Goal: Task Accomplishment & Management: Manage account settings

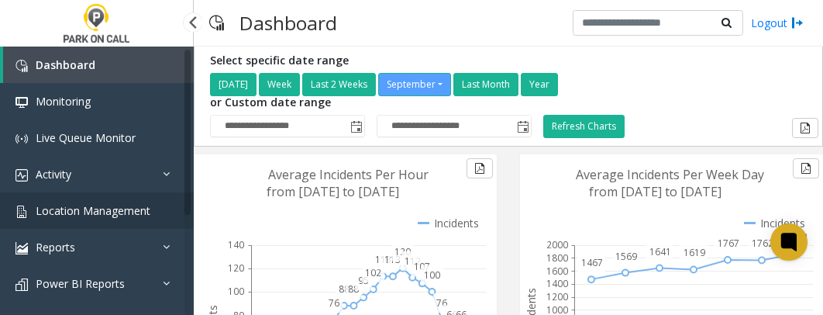
click at [66, 210] on span "Location Management" at bounding box center [93, 210] width 115 height 15
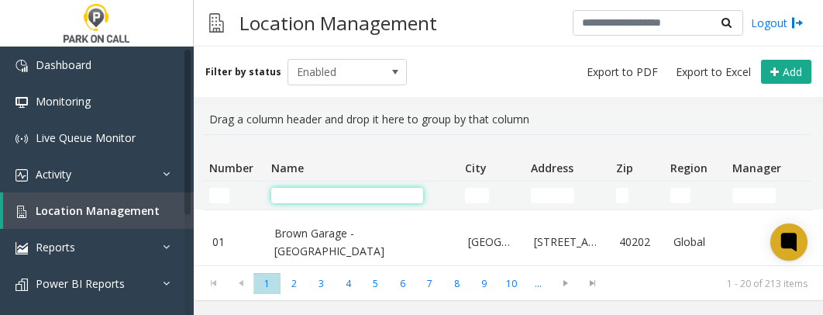
click at [329, 193] on input "Name Filter" at bounding box center [347, 196] width 152 height 16
type input "*"
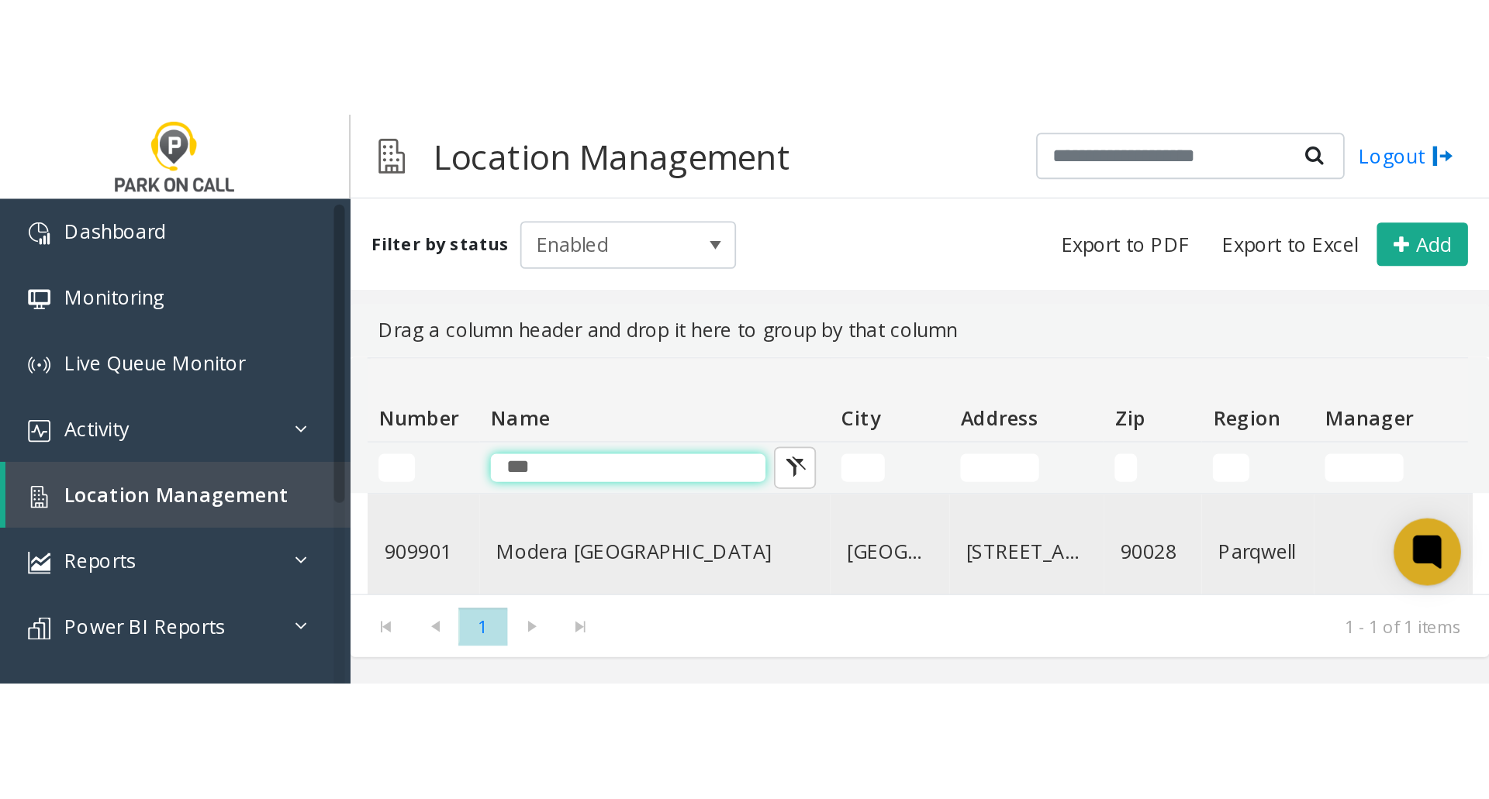
scroll to position [22, 0]
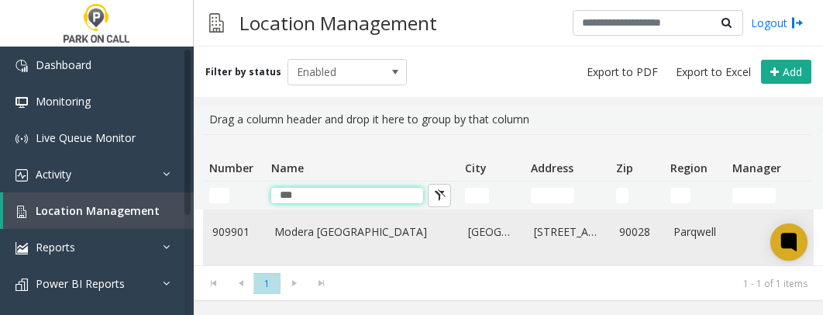
type input "***"
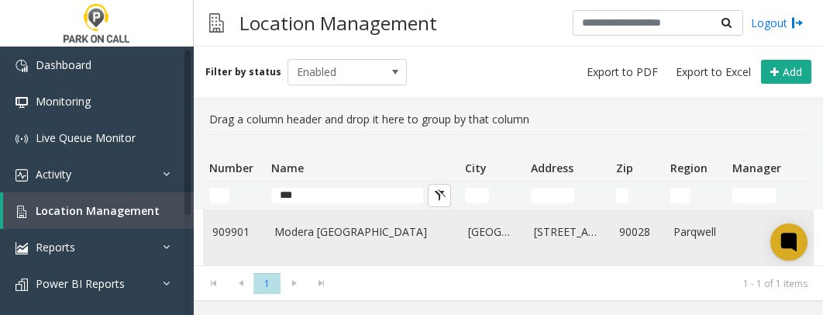
click at [337, 223] on link "Modera [GEOGRAPHIC_DATA]" at bounding box center [361, 231] width 175 height 17
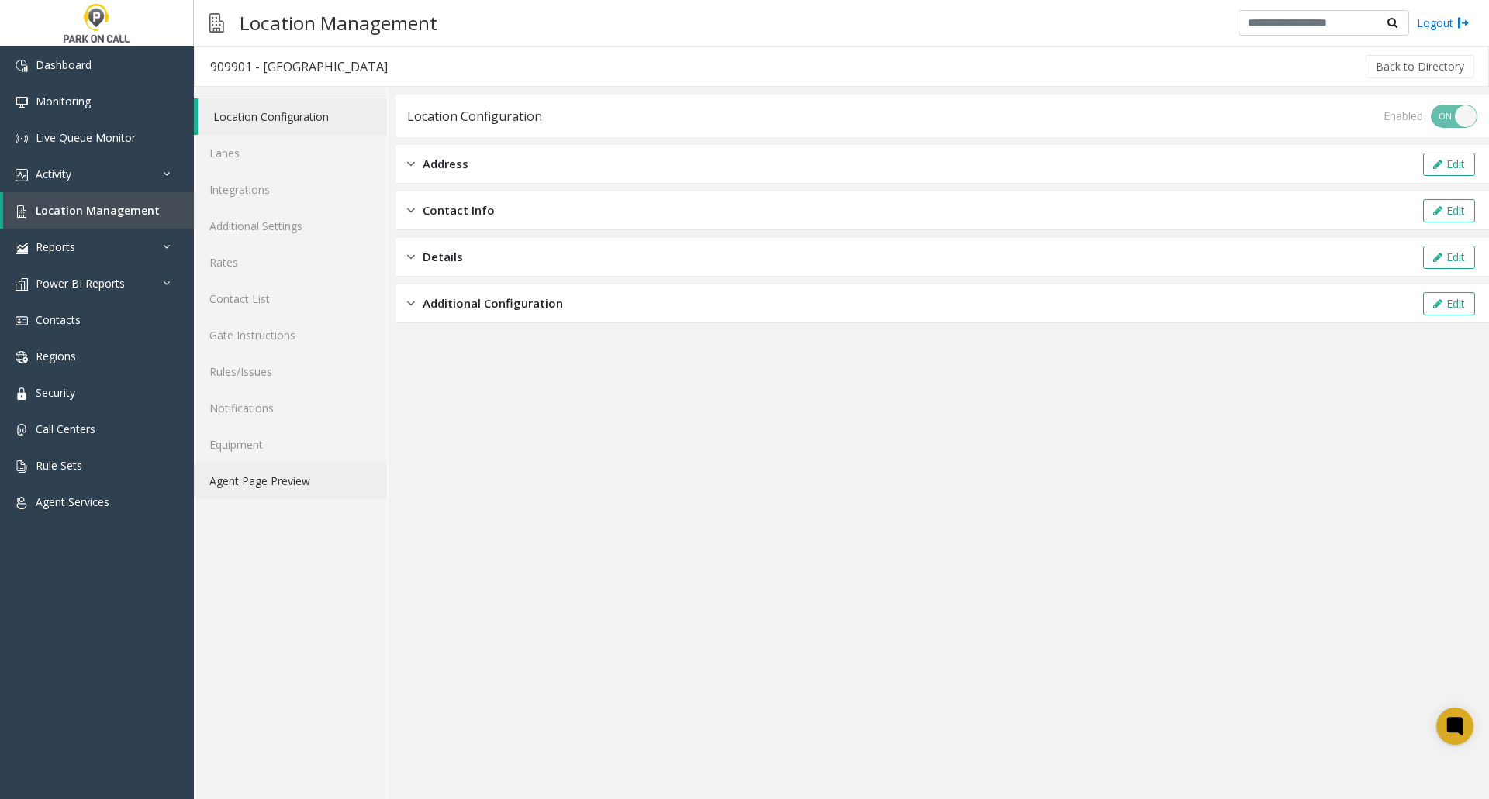
click at [274, 314] on link "Agent Page Preview" at bounding box center [290, 481] width 193 height 36
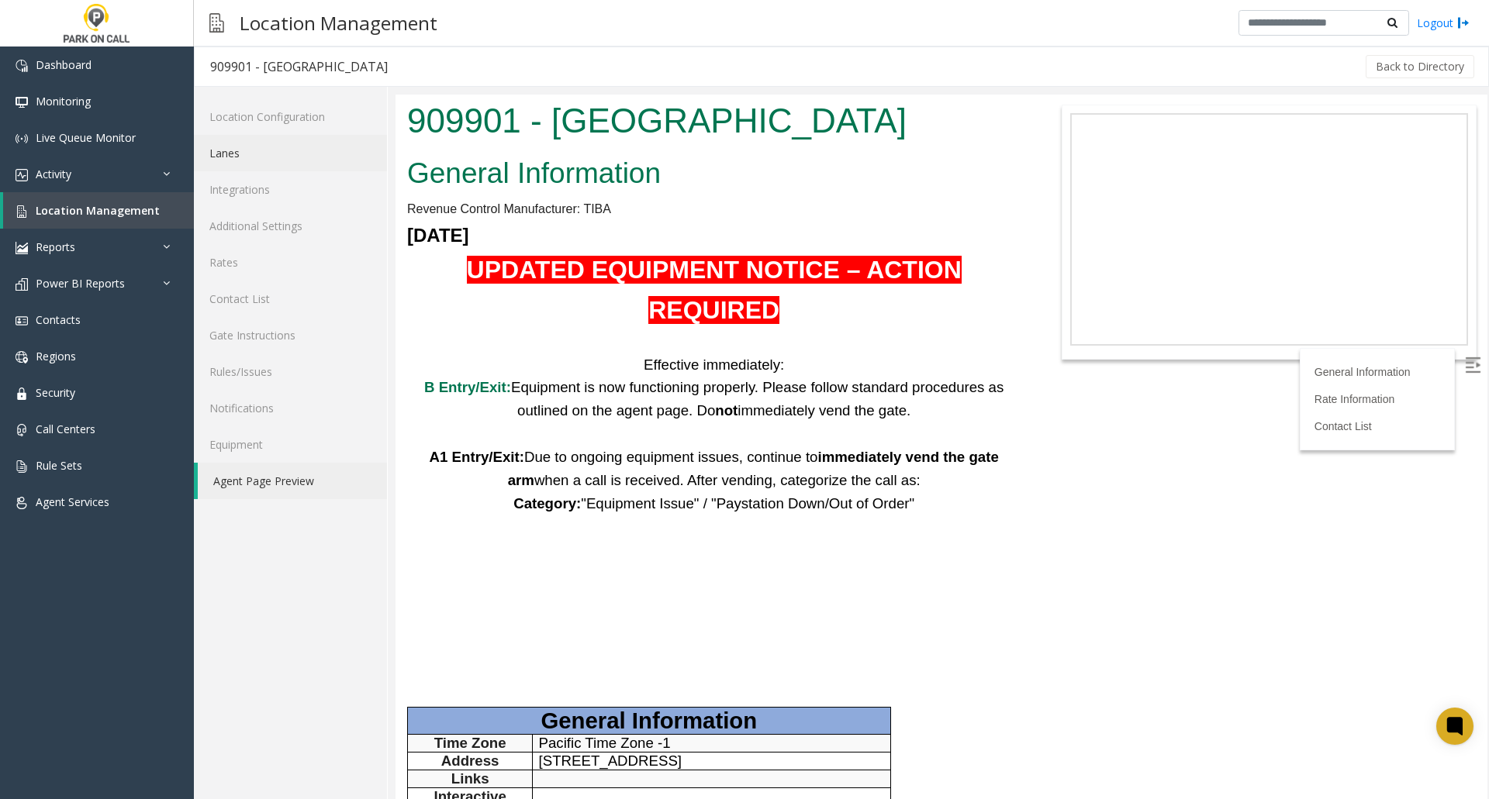
click at [243, 157] on link "Lanes" at bounding box center [290, 153] width 193 height 36
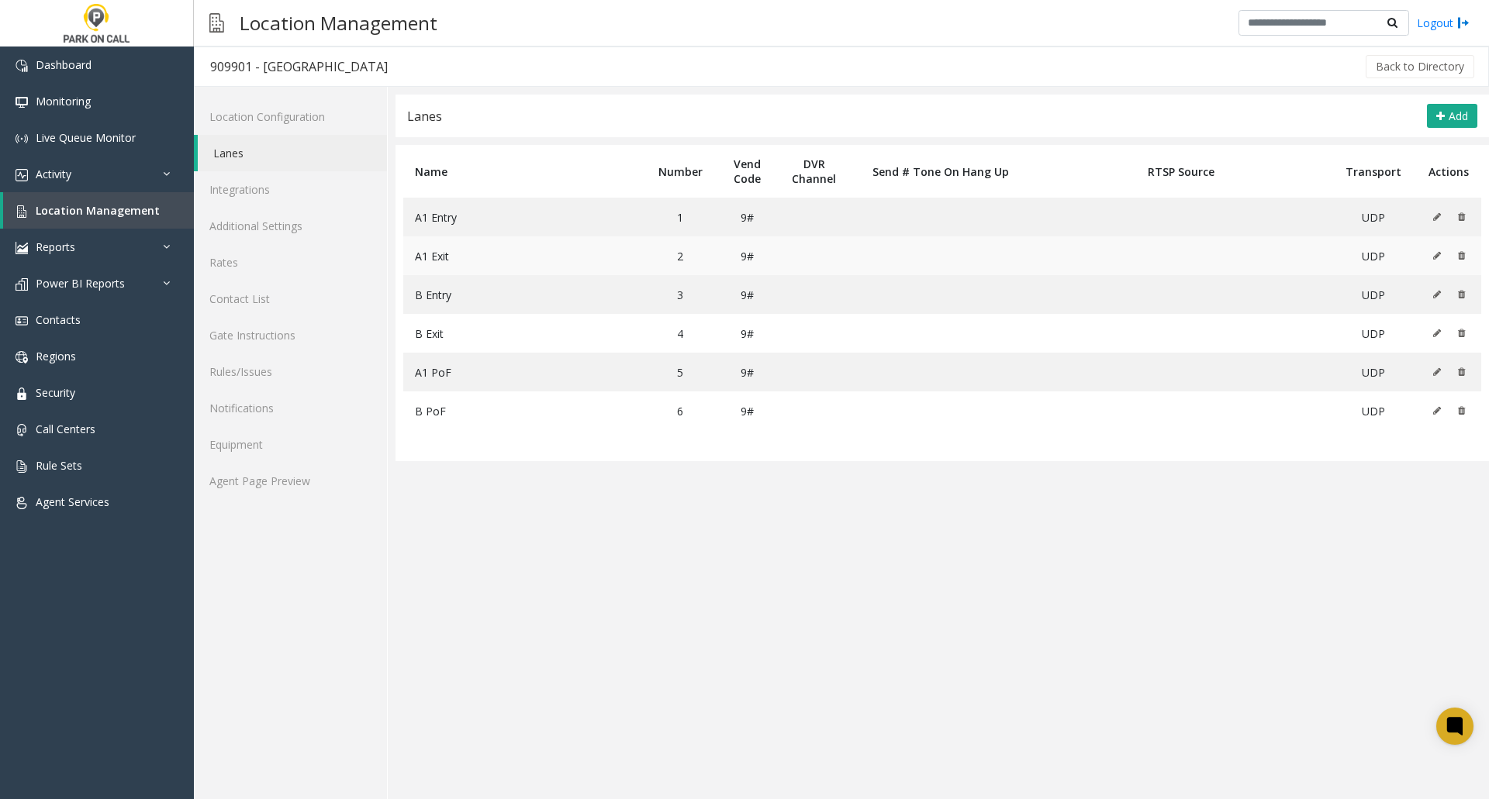
click at [823, 257] on icon at bounding box center [1437, 255] width 8 height 9
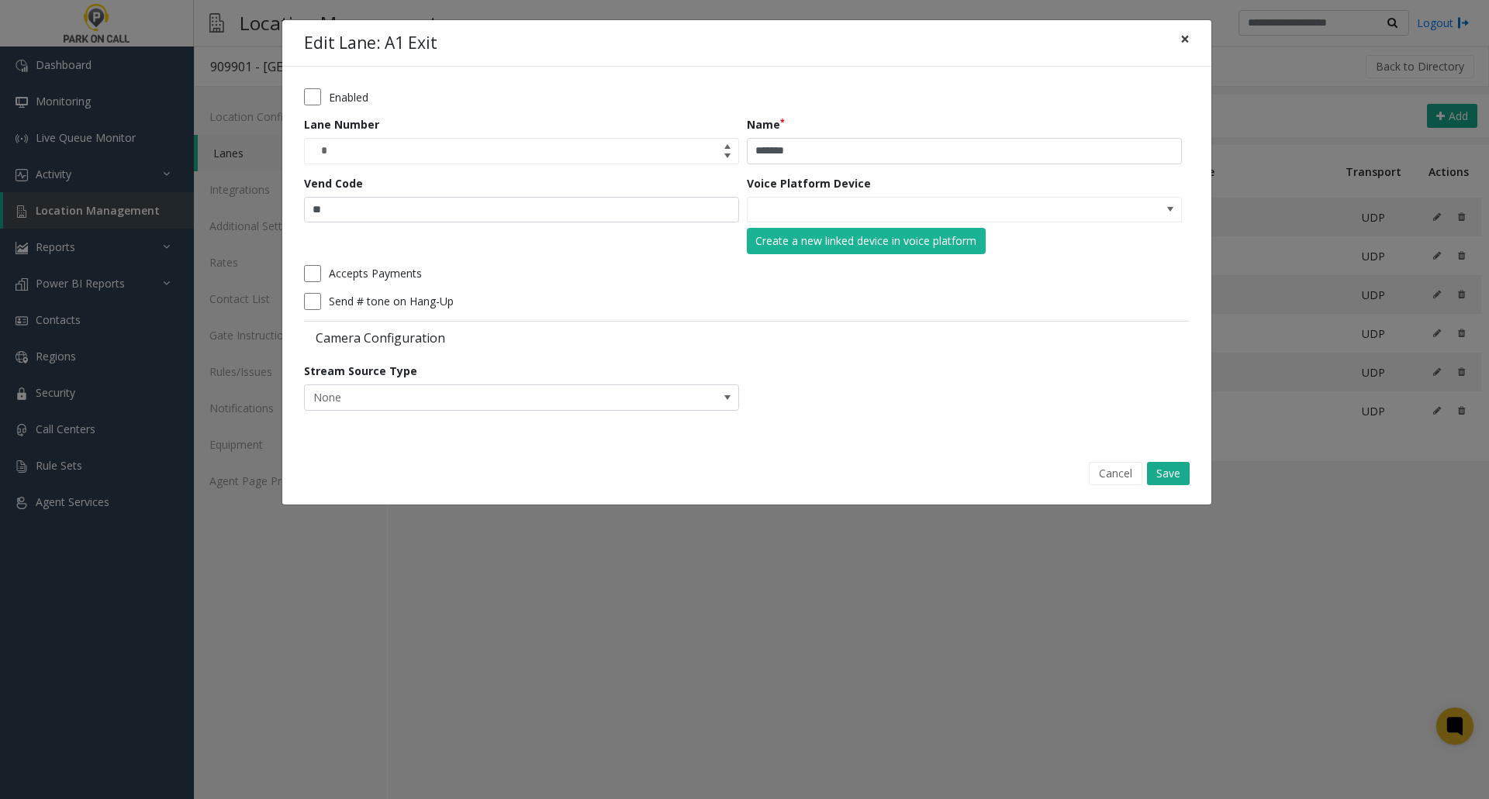
click at [823, 37] on span "×" at bounding box center [1184, 39] width 9 height 22
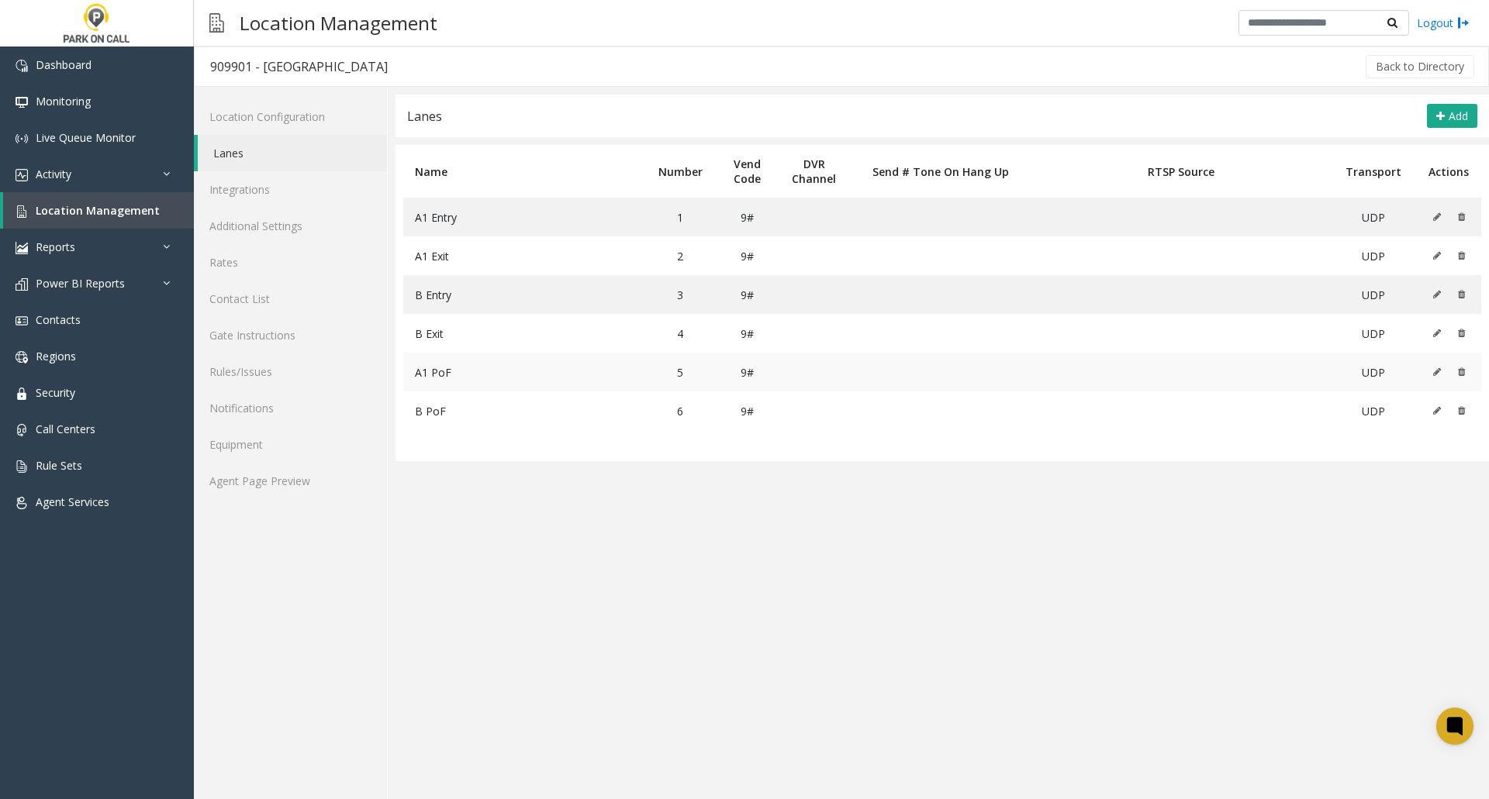
click at [823, 314] on icon at bounding box center [1437, 372] width 8 height 9
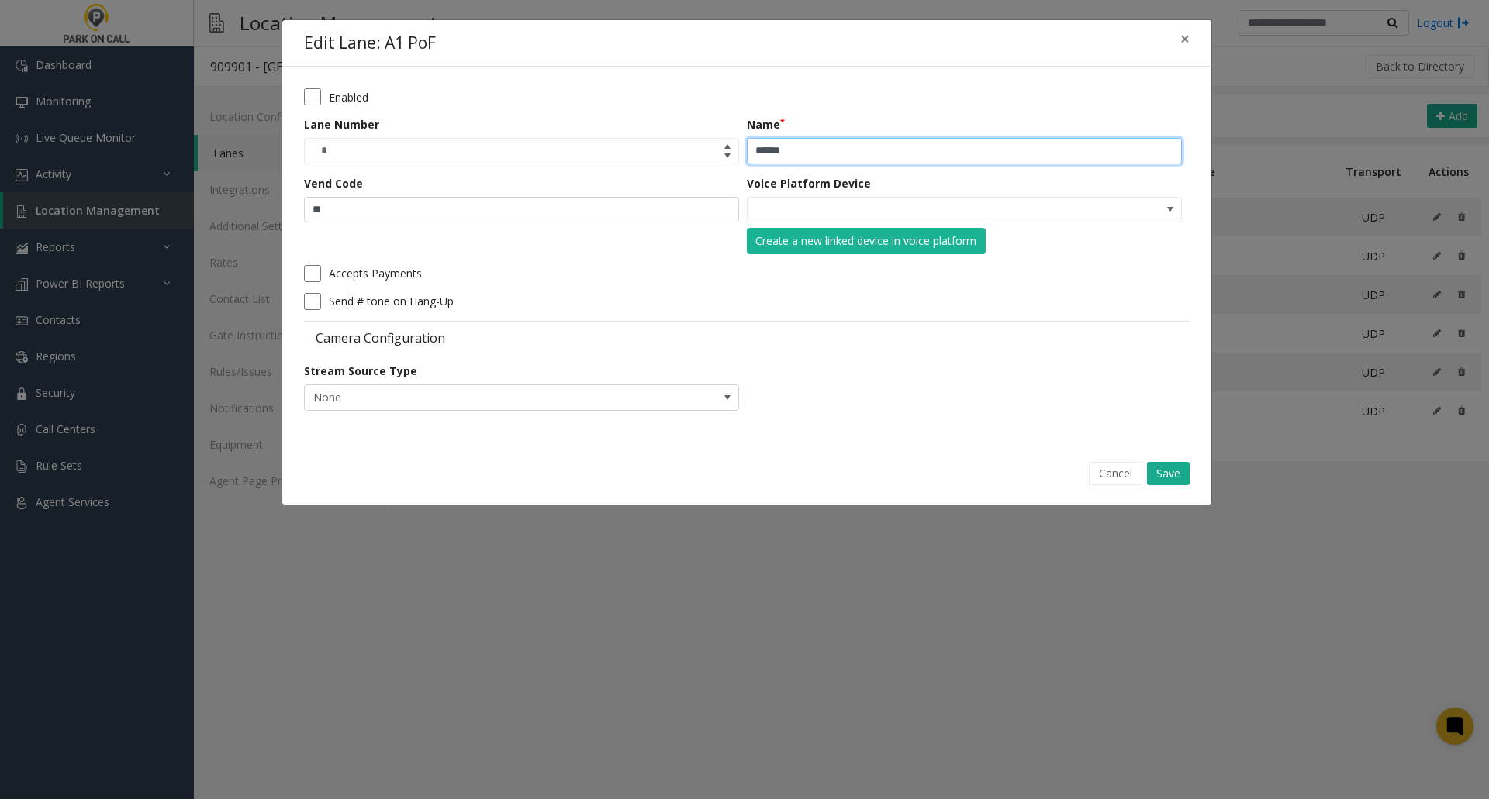
drag, startPoint x: 772, startPoint y: 150, endPoint x: 816, endPoint y: 151, distance: 45.0
click at [816, 151] on input "******" at bounding box center [964, 151] width 435 height 26
type input "*******"
click at [823, 314] on button "Save" at bounding box center [1168, 473] width 43 height 23
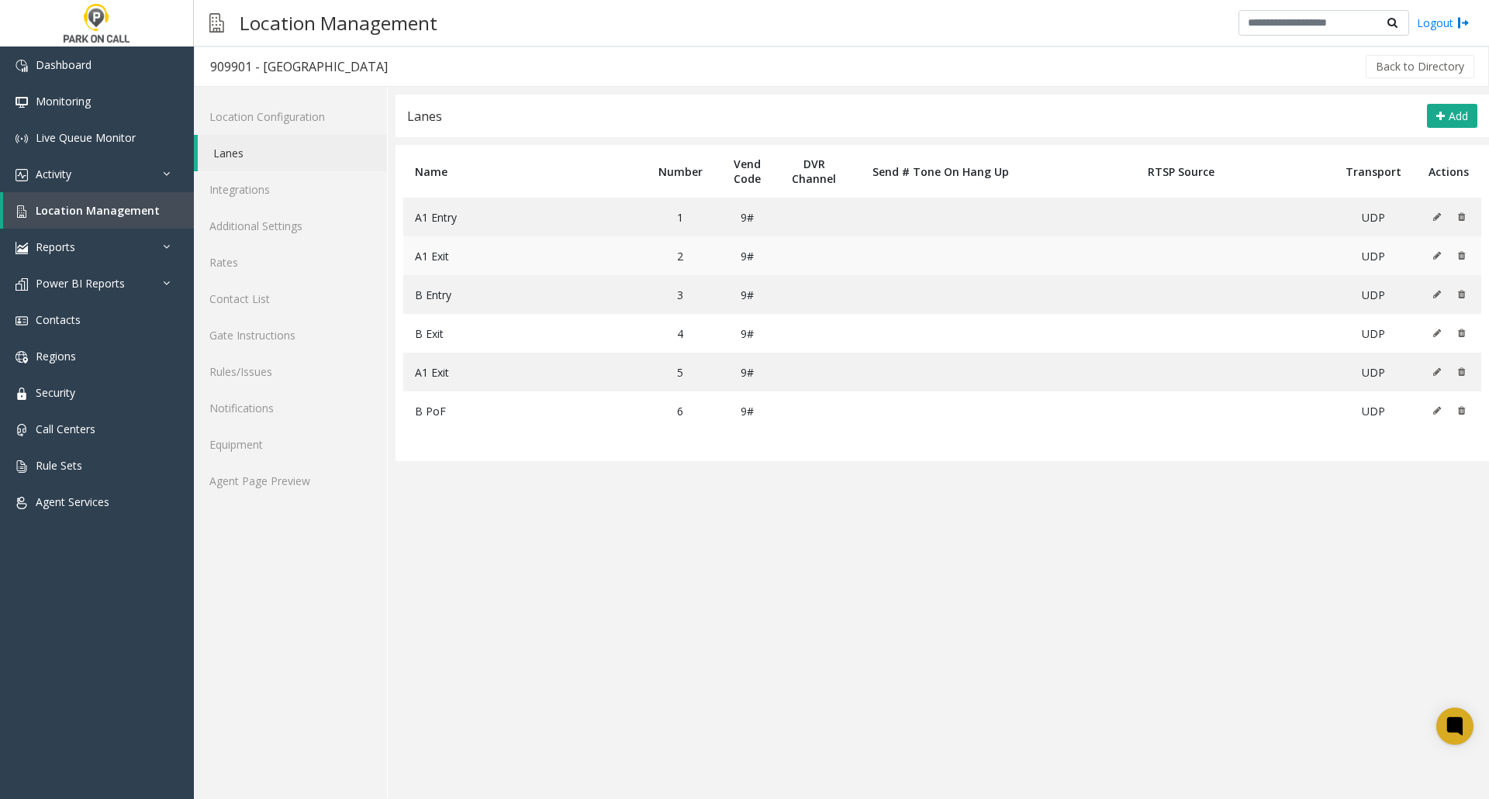
click at [823, 254] on icon at bounding box center [1437, 255] width 8 height 9
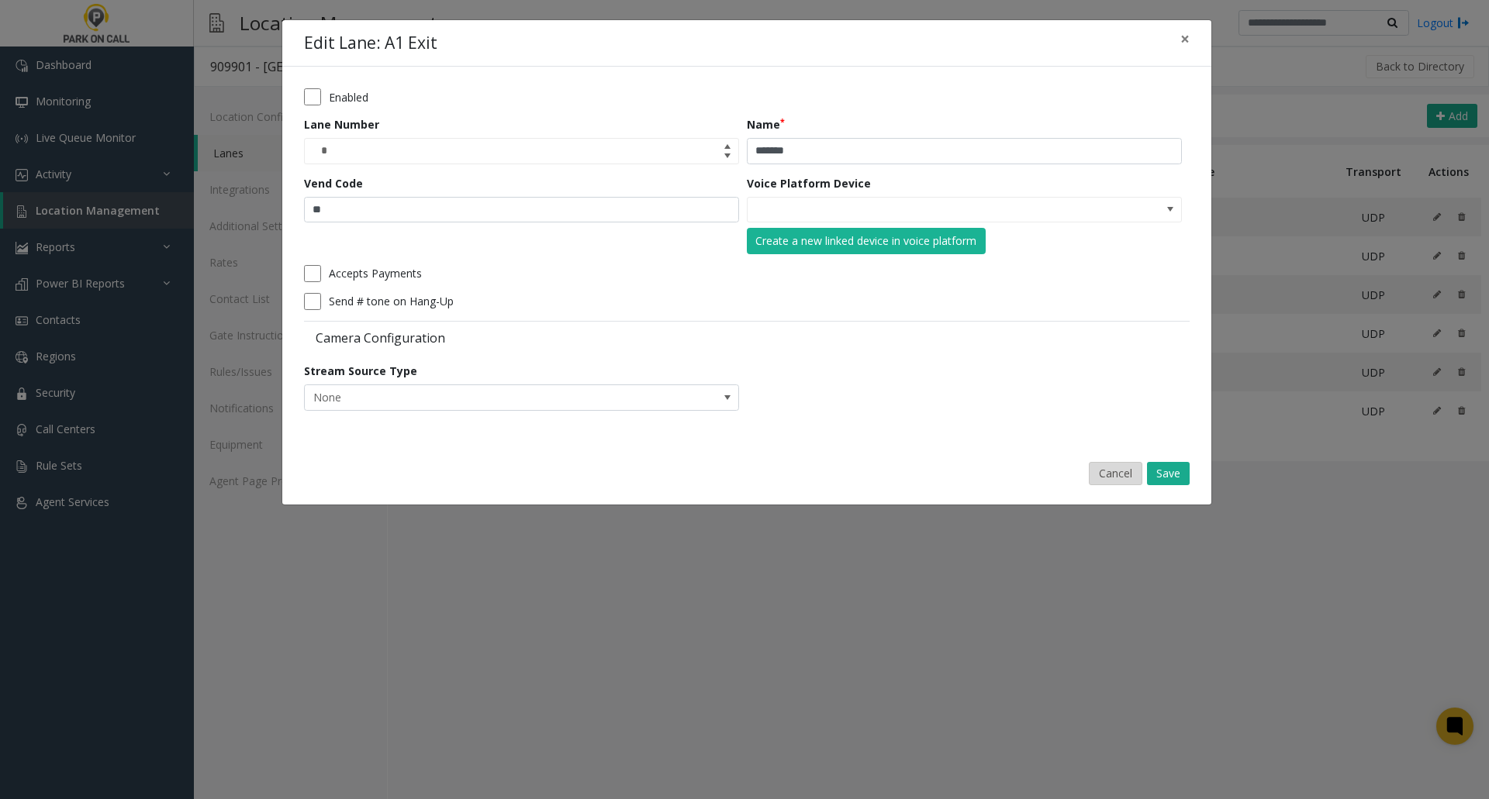
click at [823, 314] on button "Cancel" at bounding box center [1116, 473] width 54 height 23
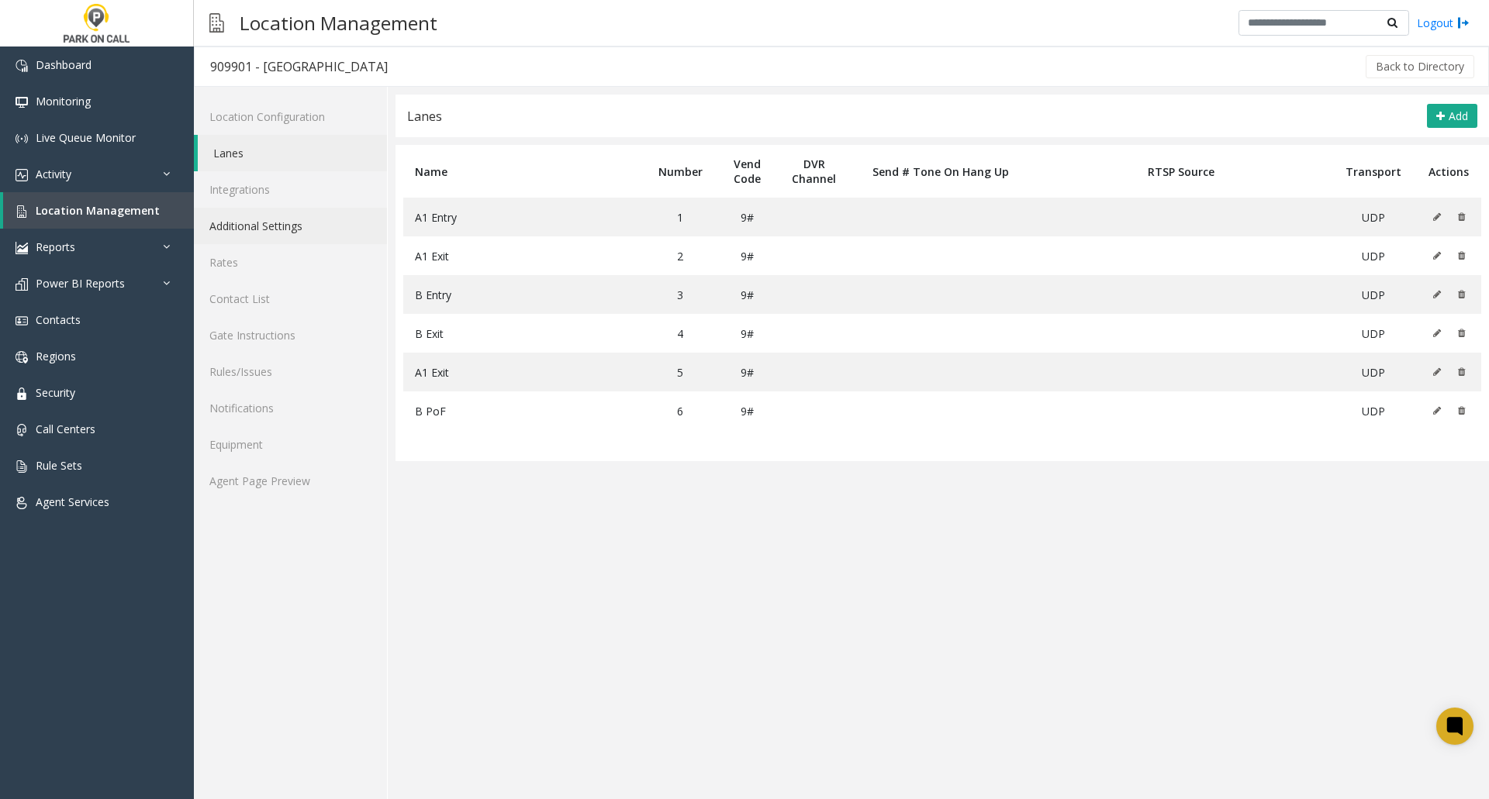
click at [247, 227] on link "Additional Settings" at bounding box center [290, 226] width 193 height 36
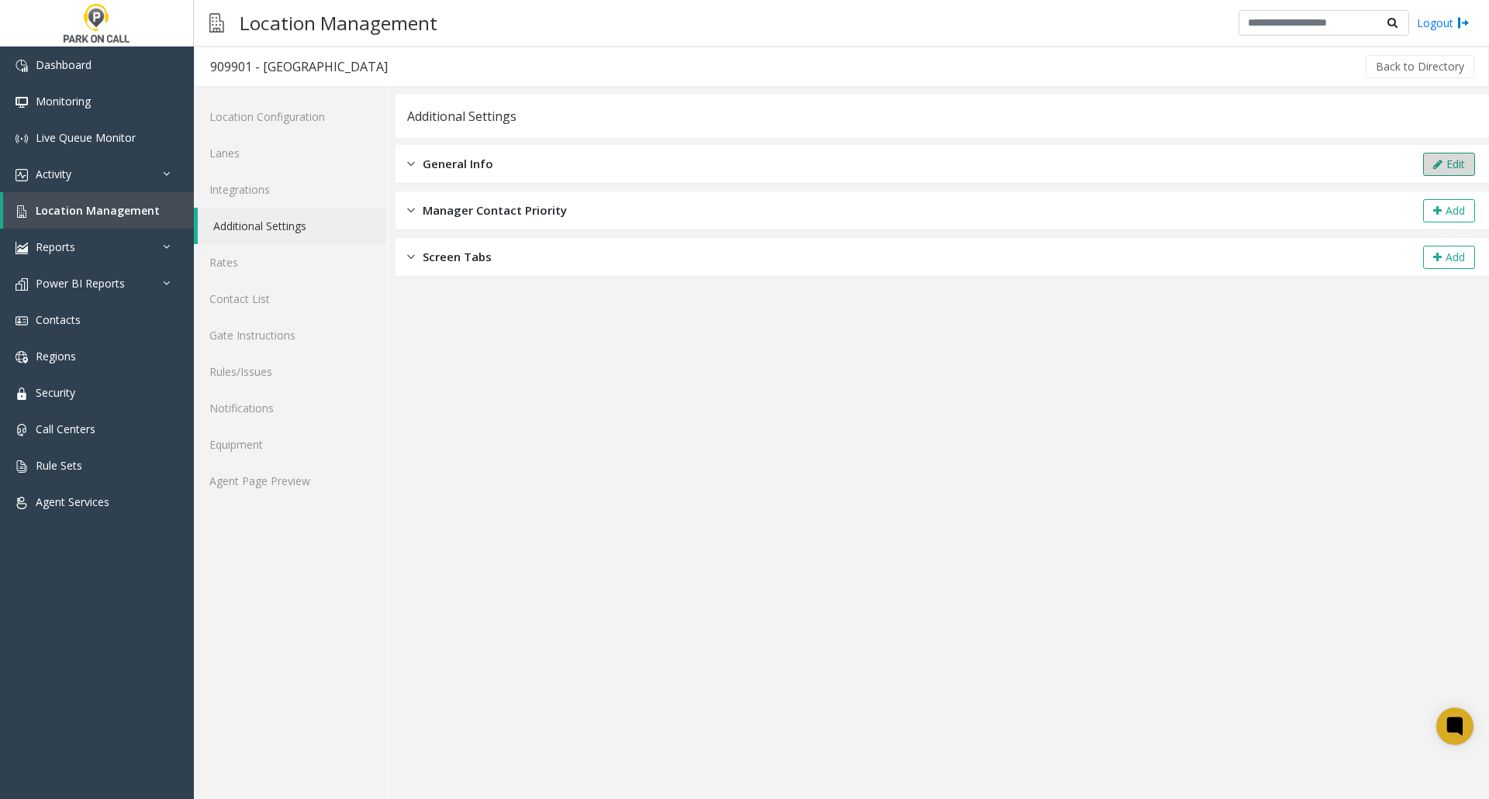
click at [823, 161] on button "Edit" at bounding box center [1449, 164] width 52 height 23
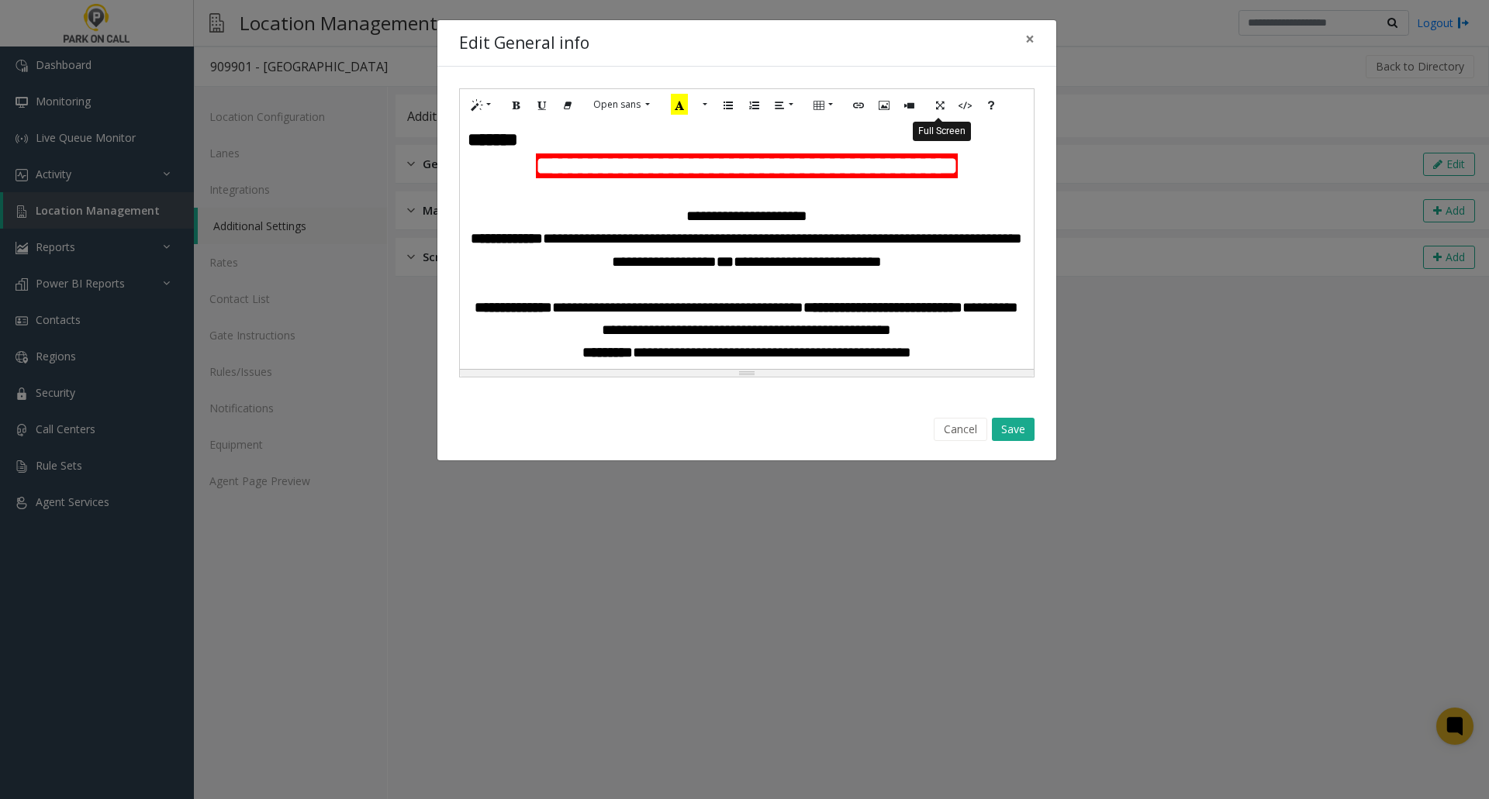
click at [823, 105] on icon "Full Screen" at bounding box center [939, 104] width 9 height 13
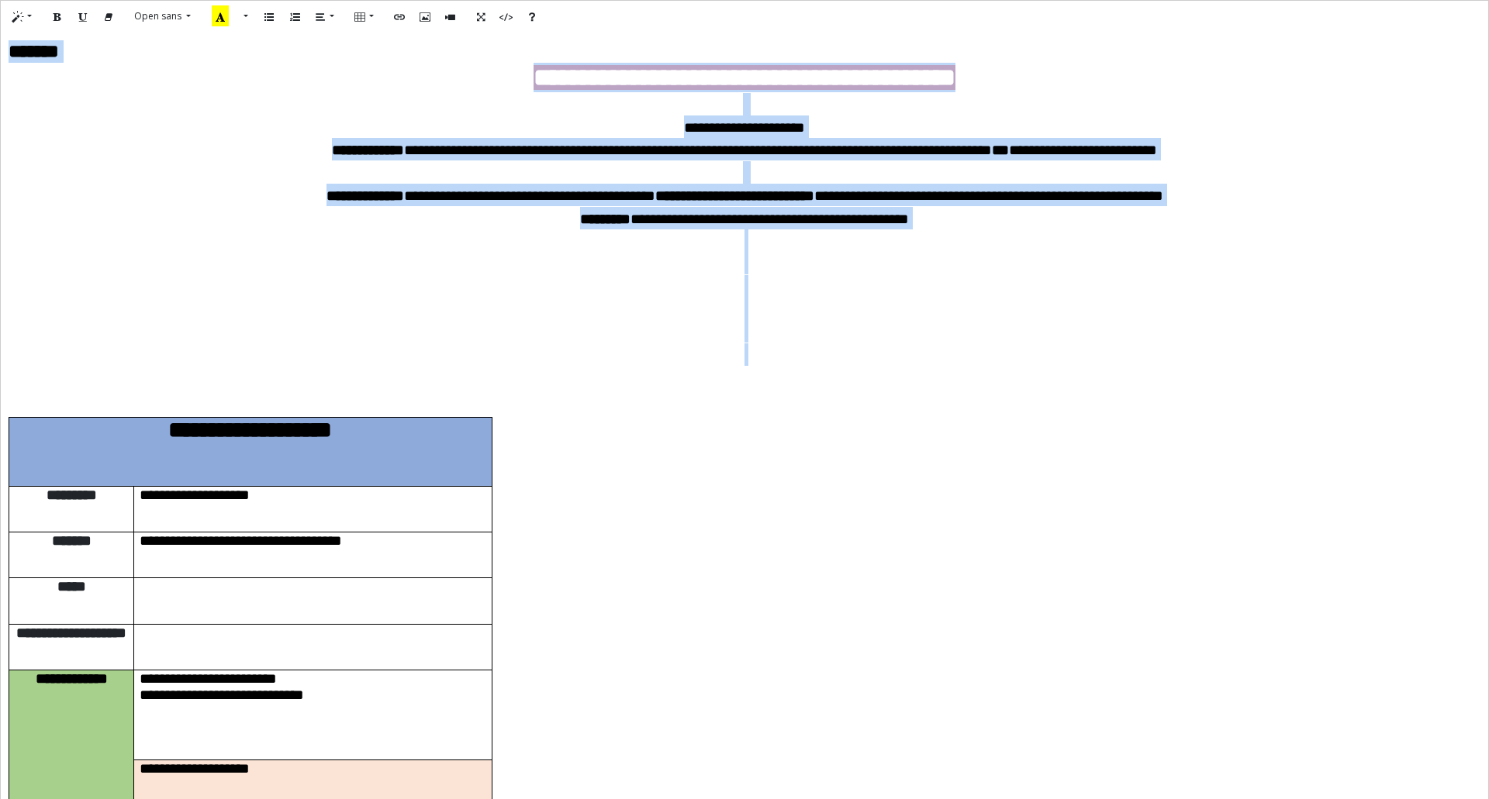
drag, startPoint x: 343, startPoint y: 385, endPoint x: 0, endPoint y: 43, distance: 484.1
click at [0, 43] on div "**********" at bounding box center [744, 401] width 1489 height 802
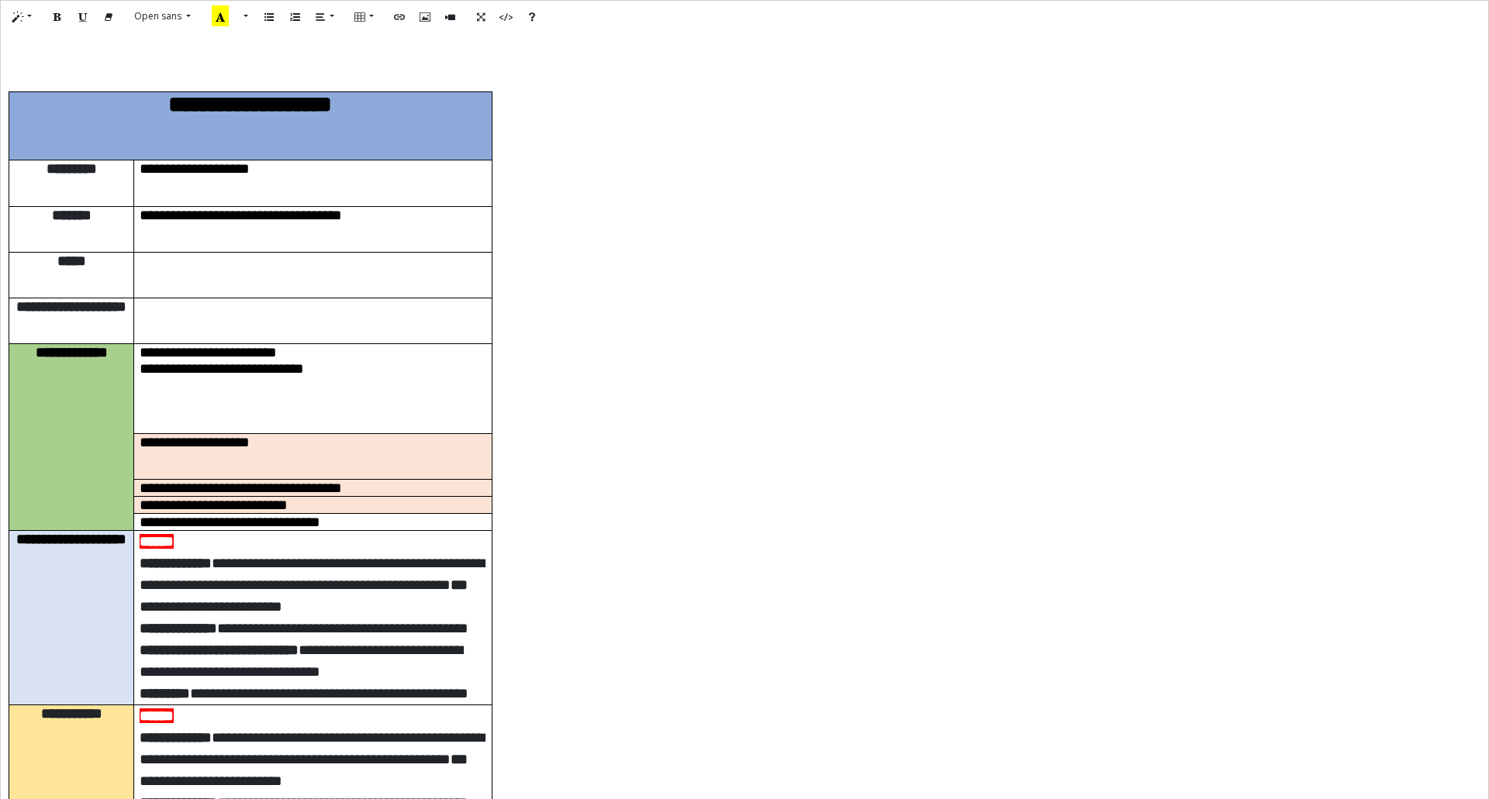
click at [8, 81] on div "**********" at bounding box center [744, 417] width 1487 height 768
drag, startPoint x: 7, startPoint y: 95, endPoint x: 7, endPoint y: 85, distance: 9.3
click at [7, 94] on div "**********" at bounding box center [744, 417] width 1487 height 768
drag, startPoint x: 13, startPoint y: 67, endPoint x: 499, endPoint y: 73, distance: 485.4
click at [499, 73] on p at bounding box center [745, 74] width 1472 height 22
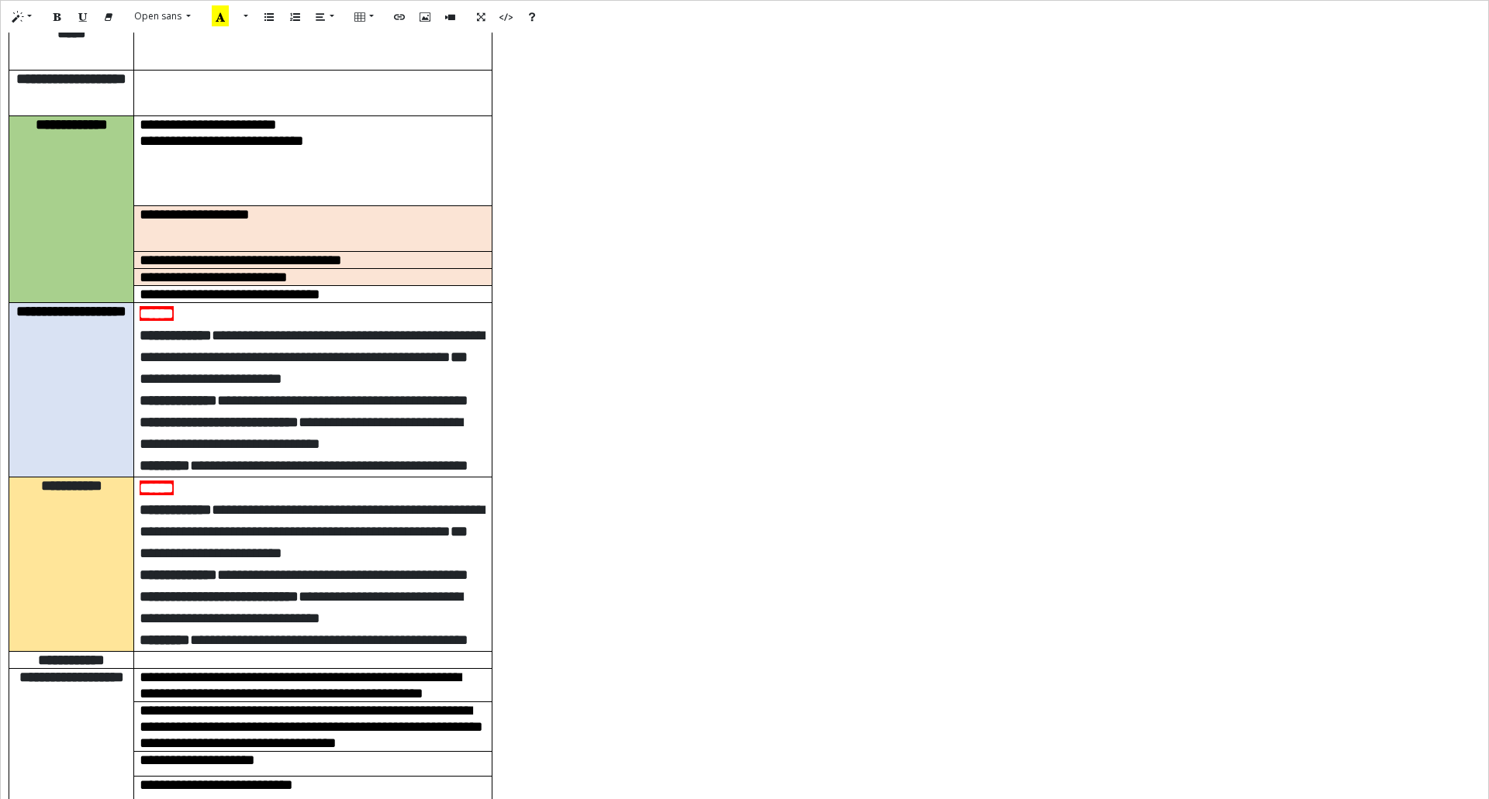
scroll to position [233, 0]
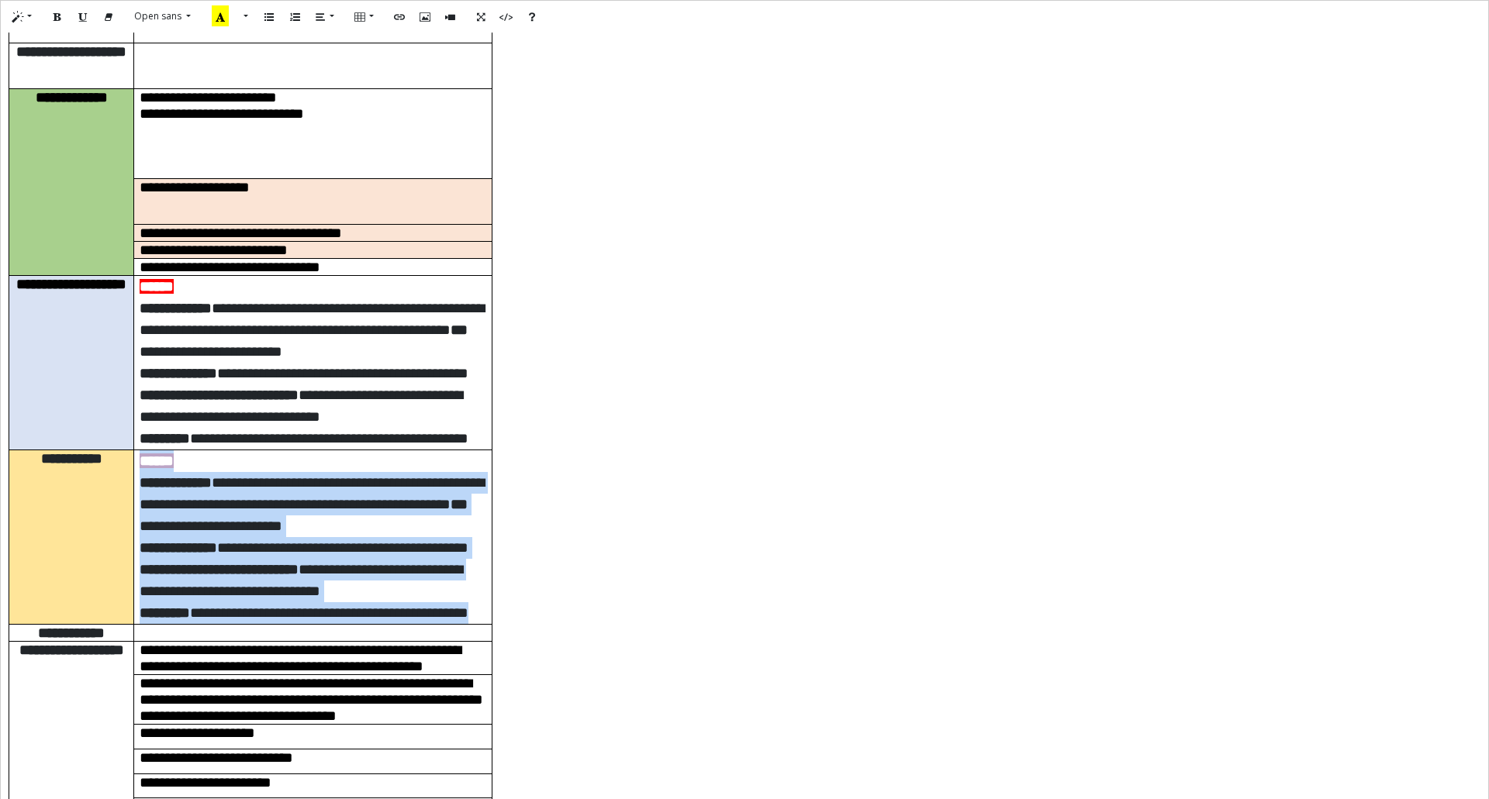
drag, startPoint x: 290, startPoint y: 557, endPoint x: 136, endPoint y: 340, distance: 265.3
click at [136, 314] on td "**********" at bounding box center [312, 538] width 357 height 174
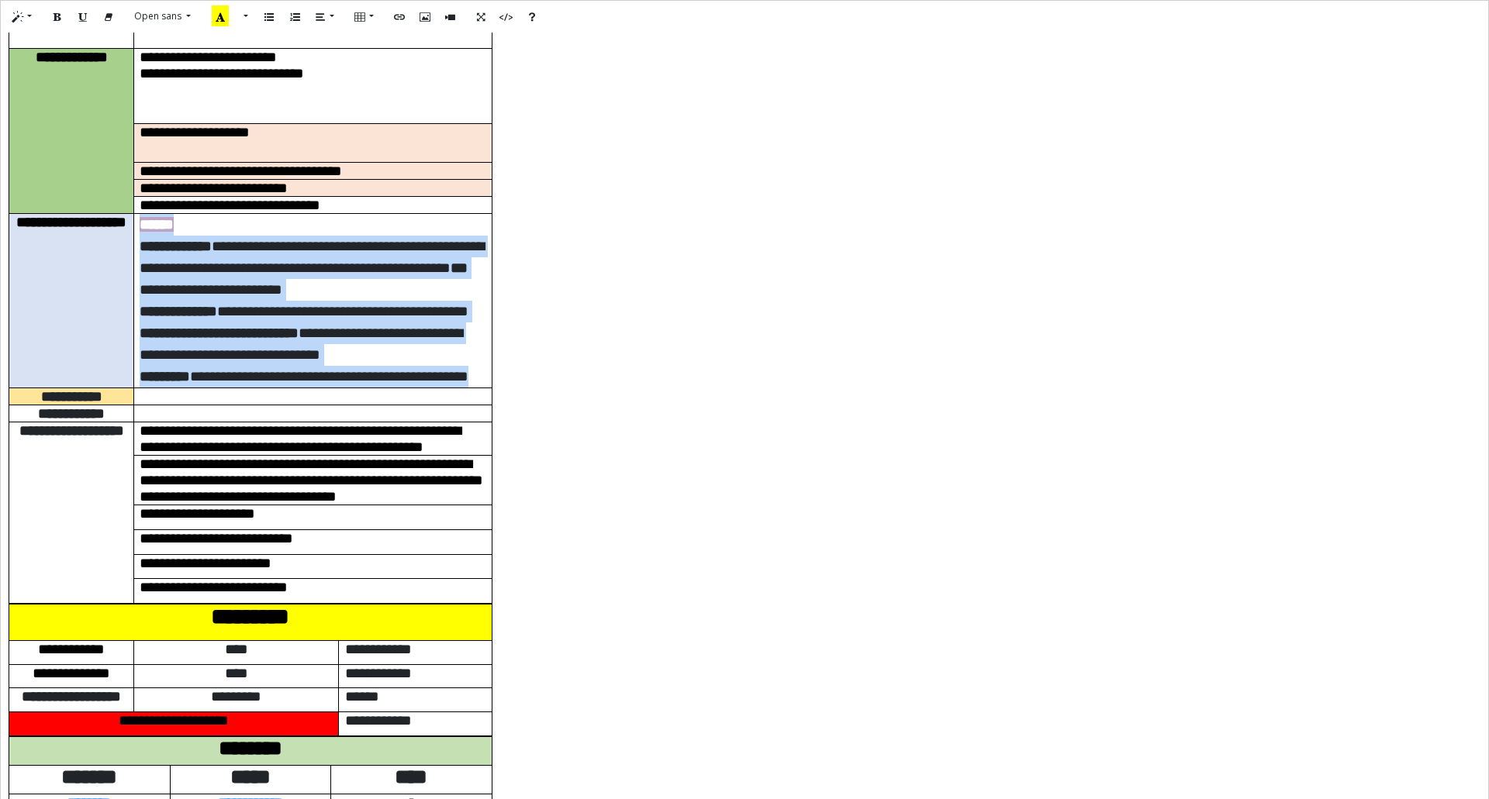
drag, startPoint x: 297, startPoint y: 309, endPoint x: 139, endPoint y: 98, distance: 264.3
click at [139, 214] on td "**********" at bounding box center [312, 301] width 357 height 174
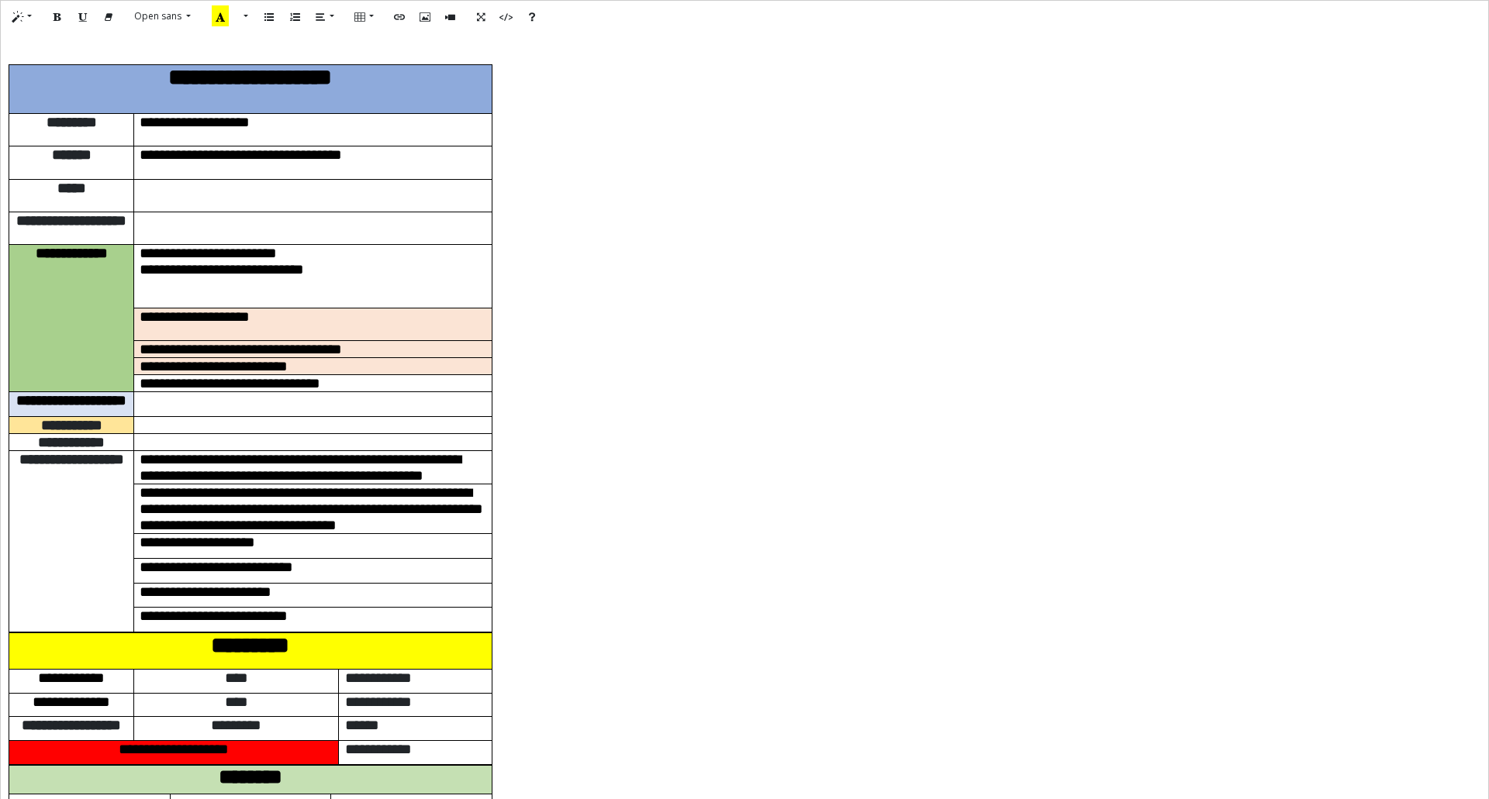
scroll to position [0, 0]
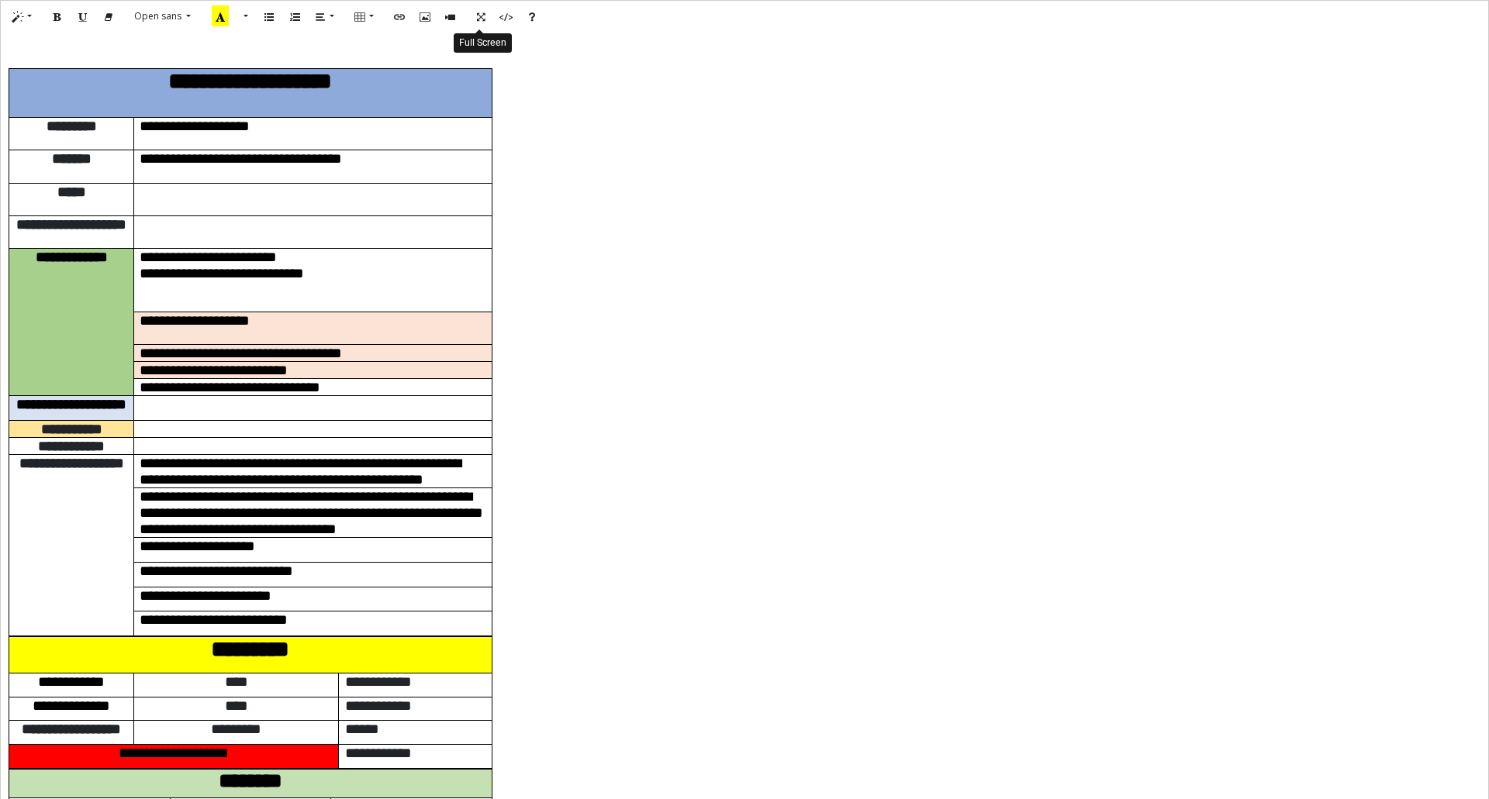
click at [481, 19] on icon "Full Screen" at bounding box center [480, 15] width 9 height 13
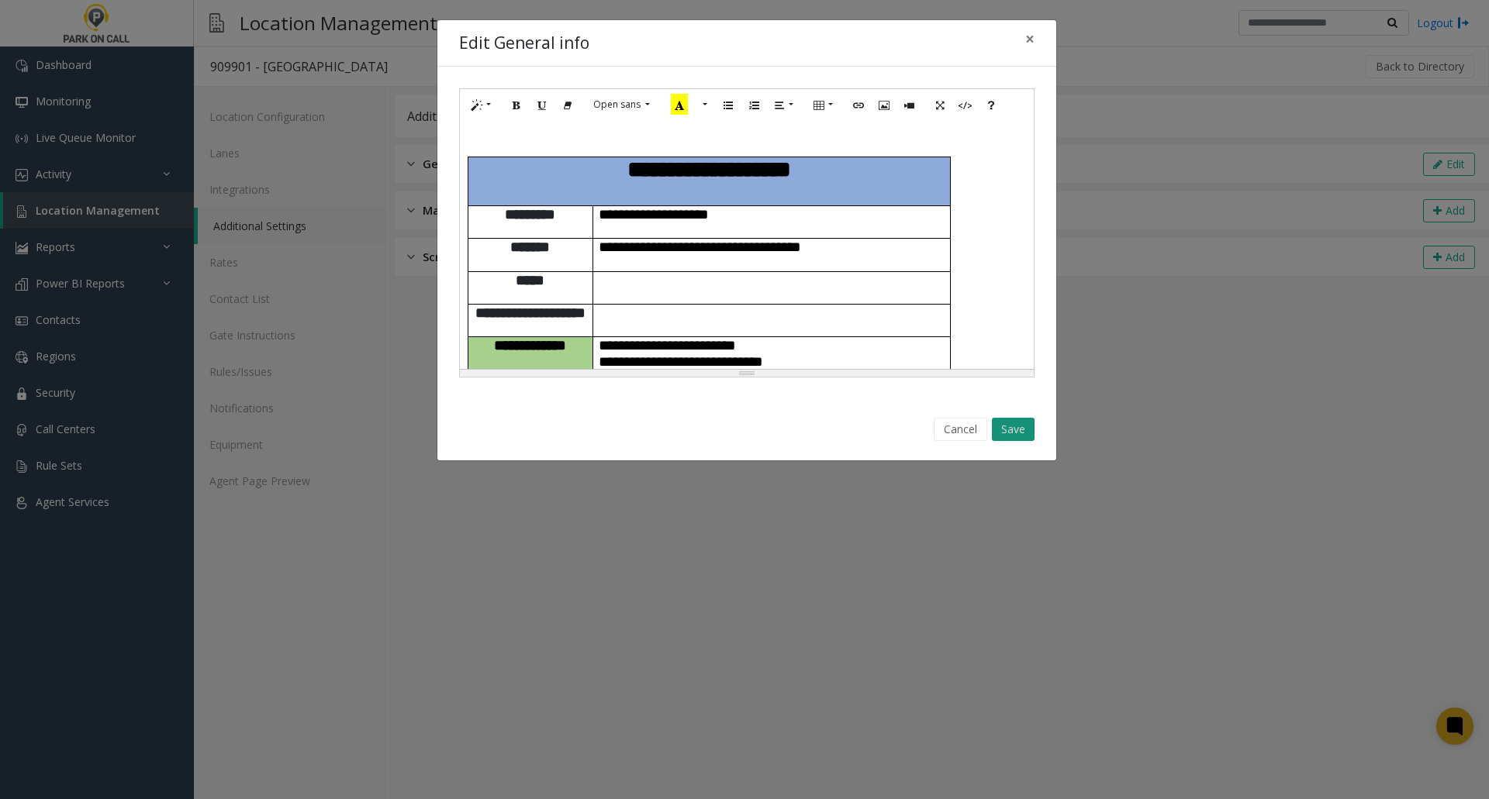
click at [823, 314] on button "Save" at bounding box center [1013, 429] width 43 height 23
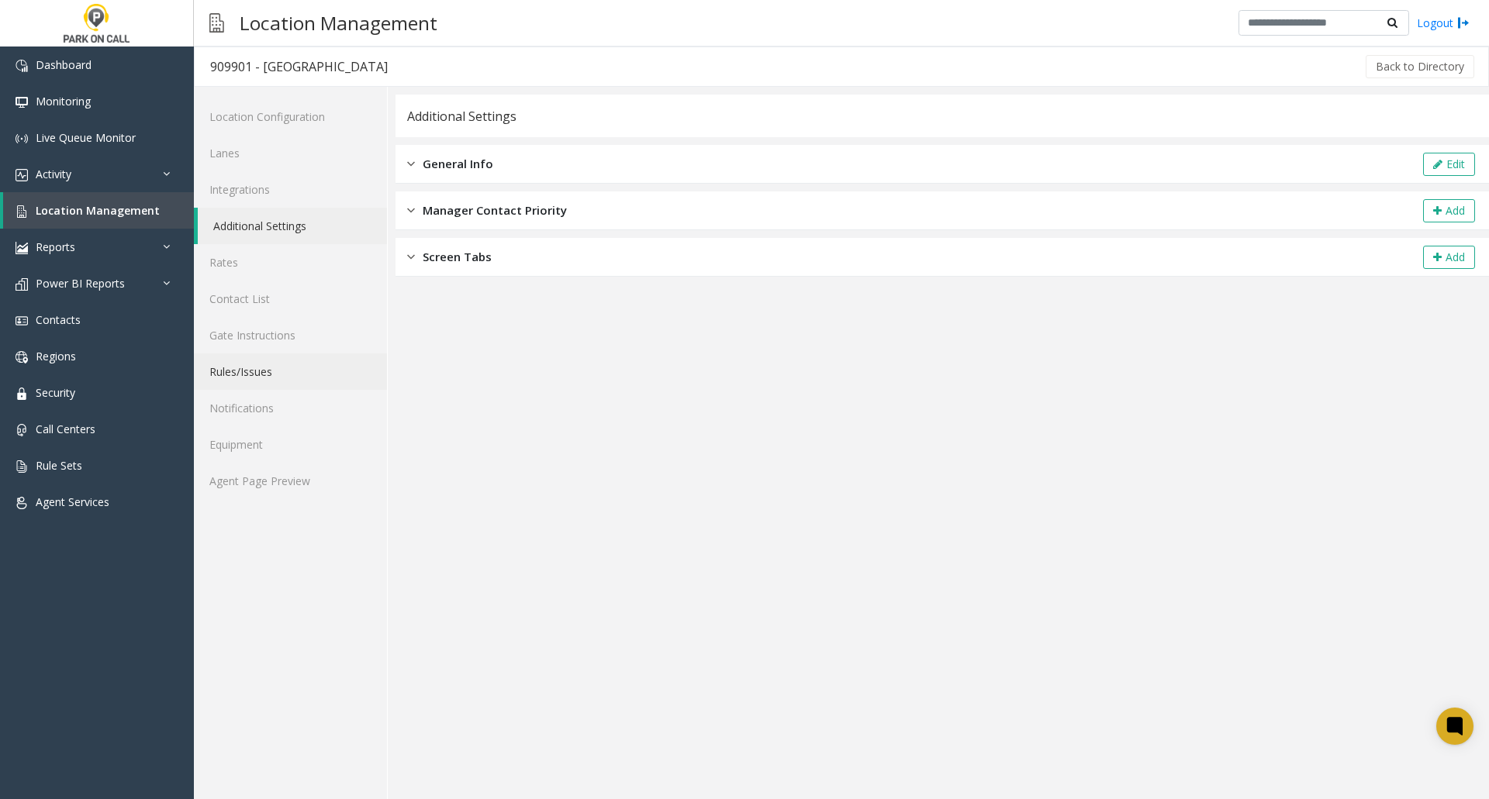
click at [261, 314] on link "Rules/Issues" at bounding box center [290, 372] width 193 height 36
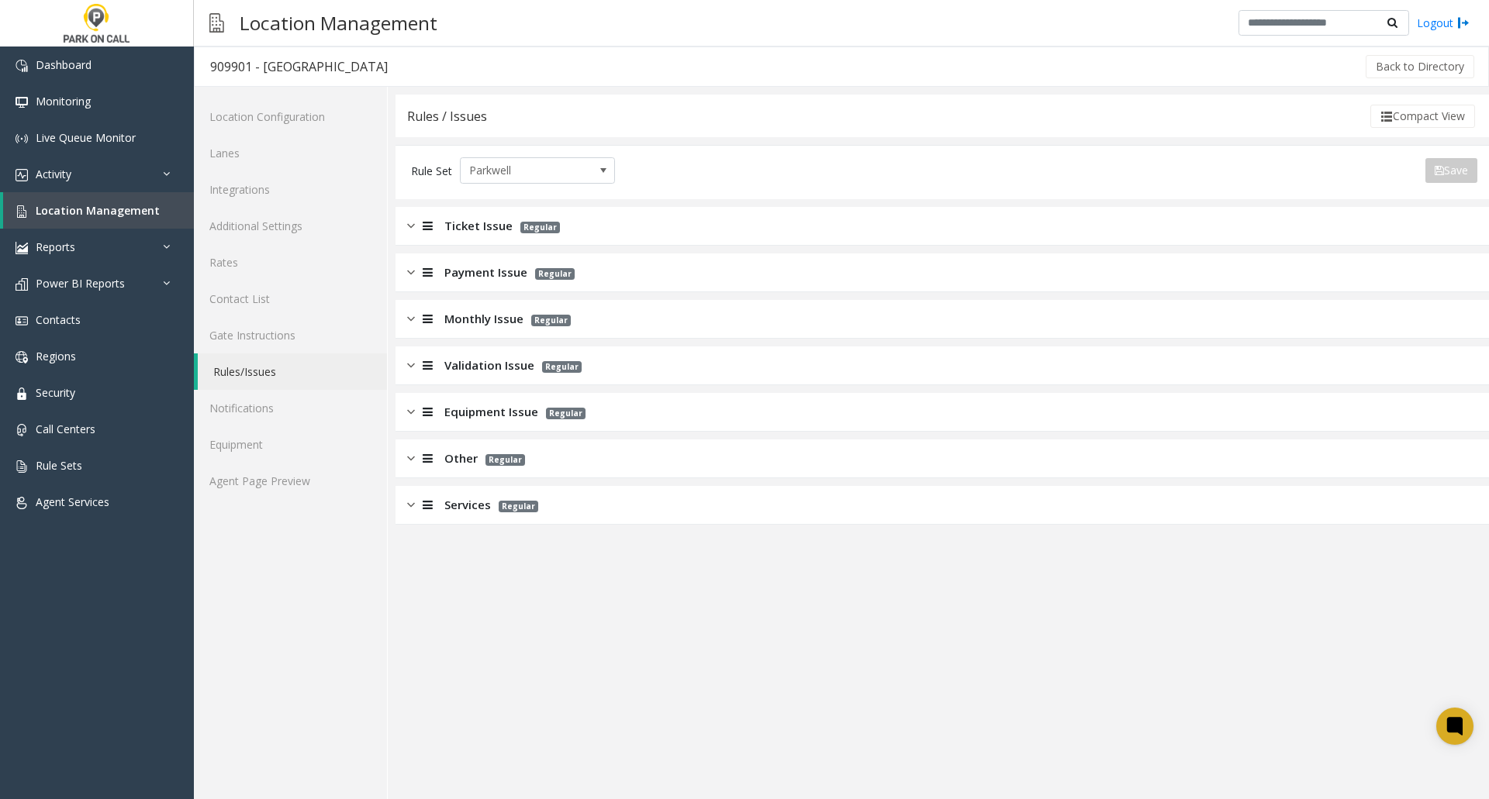
click at [410, 228] on img at bounding box center [411, 226] width 8 height 18
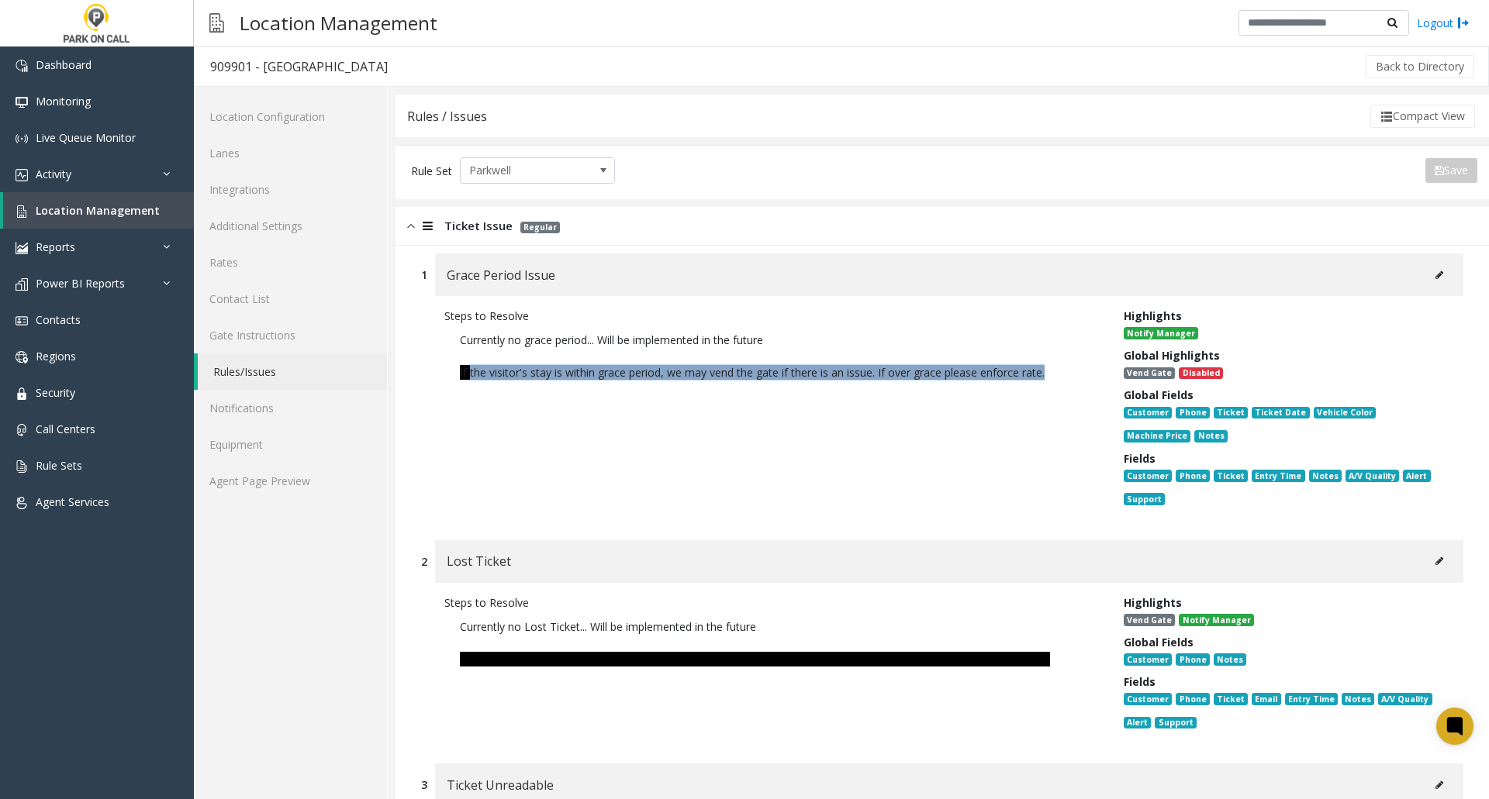
drag, startPoint x: 469, startPoint y: 369, endPoint x: 1058, endPoint y: 446, distance: 593.5
click at [823, 314] on div "Steps to Resolve Currently no grace period... Will be implemented in the future…" at bounding box center [772, 410] width 679 height 205
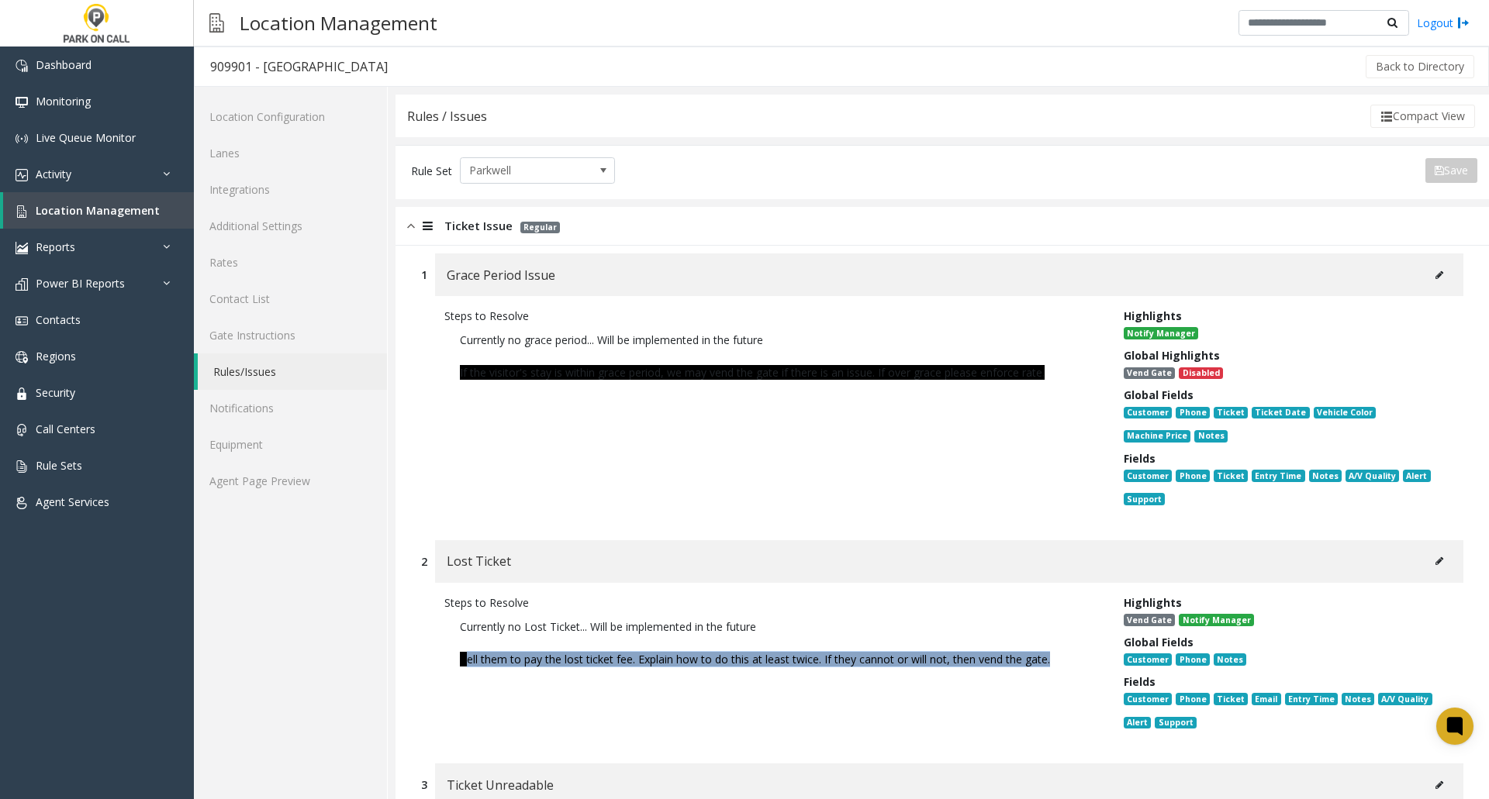
drag, startPoint x: 471, startPoint y: 659, endPoint x: 1065, endPoint y: 661, distance: 594.7
click at [823, 314] on p "Currently no Lost Ticket... Will be implemented in the future Tell them to pay …" at bounding box center [772, 643] width 656 height 64
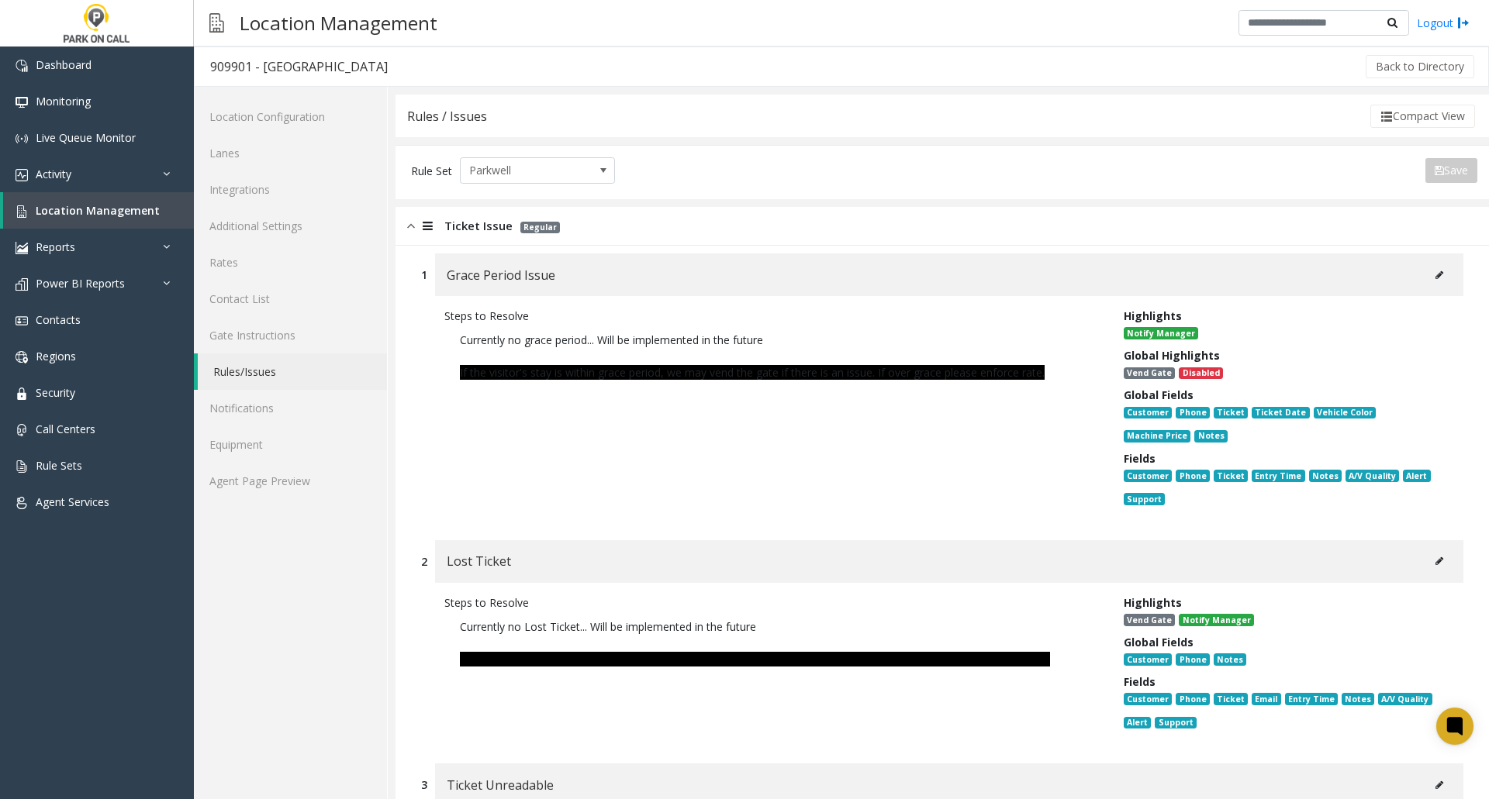
click at [823, 314] on div "Steps to Resolve Currently no grace period... Will be implemented in the future…" at bounding box center [772, 410] width 679 height 205
click at [272, 314] on link "Agent Page Preview" at bounding box center [290, 481] width 193 height 36
